Goal: Use online tool/utility: Utilize a website feature to perform a specific function

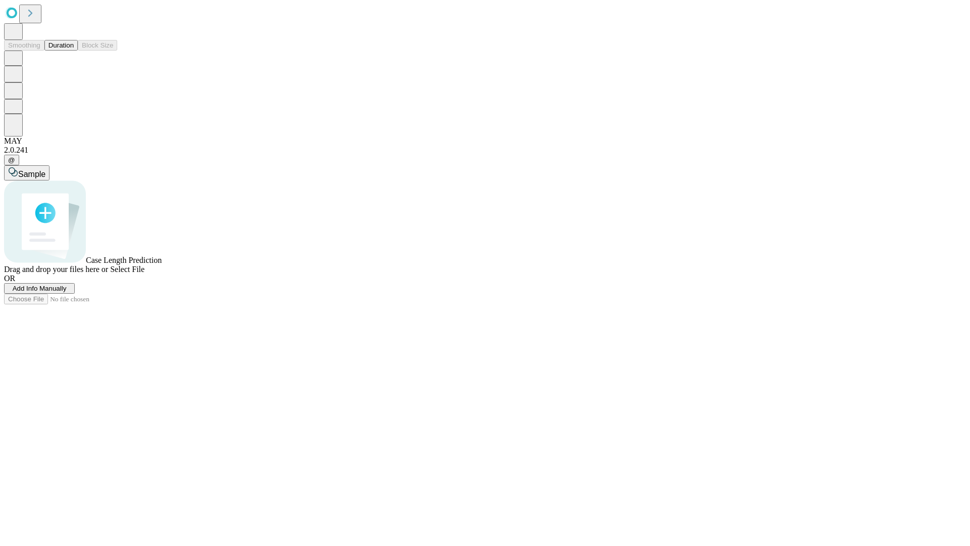
click at [74, 51] on button "Duration" at bounding box center [60, 45] width 33 height 11
click at [67, 292] on span "Add Info Manually" at bounding box center [40, 289] width 54 height 8
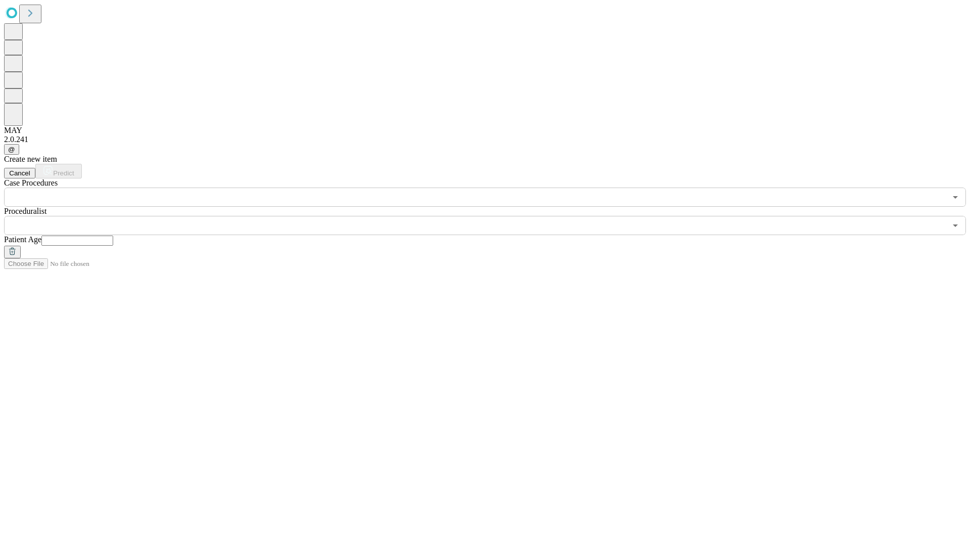
click at [113, 236] on input "text" at bounding box center [77, 241] width 72 height 10
type input "*"
click at [492, 216] on input "text" at bounding box center [475, 225] width 943 height 19
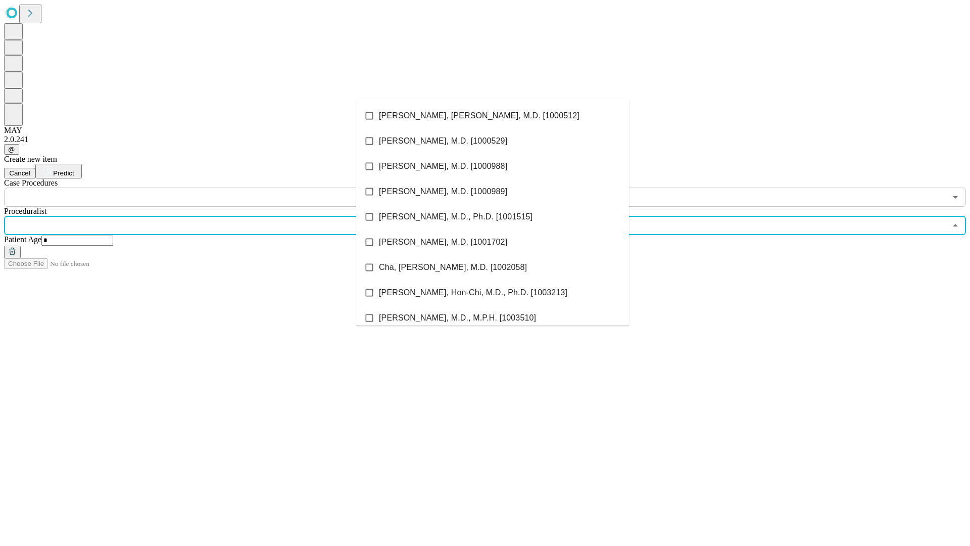
click at [493, 116] on li "[PERSON_NAME], [PERSON_NAME], M.D. [1000512]" at bounding box center [492, 115] width 273 height 25
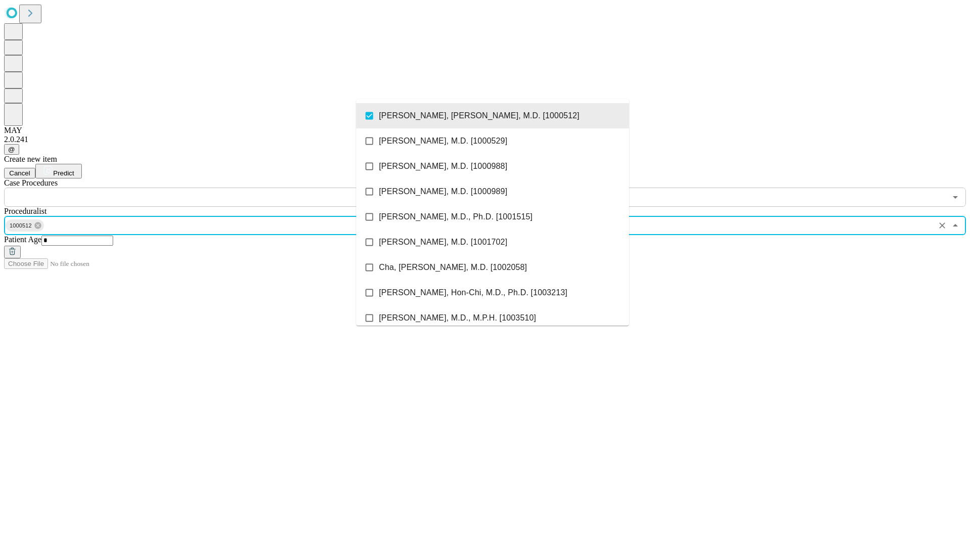
click at [212, 188] on input "text" at bounding box center [475, 197] width 943 height 19
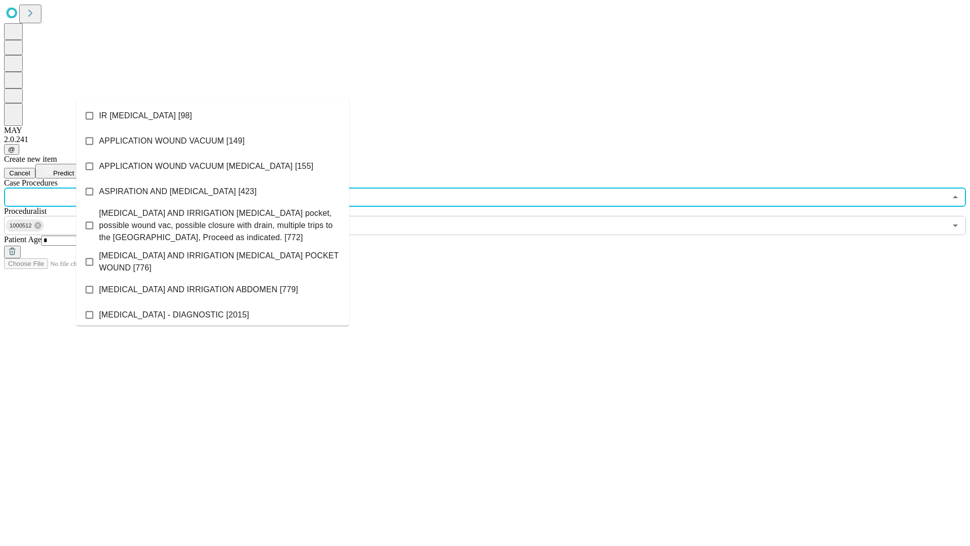
click at [213, 116] on li "IR [MEDICAL_DATA] [98]" at bounding box center [212, 115] width 273 height 25
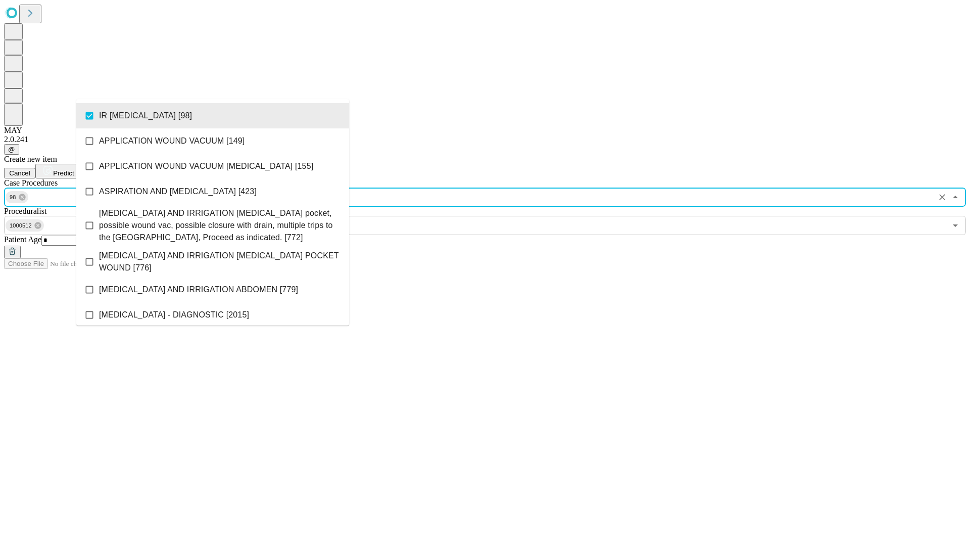
click at [74, 169] on span "Predict" at bounding box center [63, 173] width 21 height 8
